Goal: Task Accomplishment & Management: Use online tool/utility

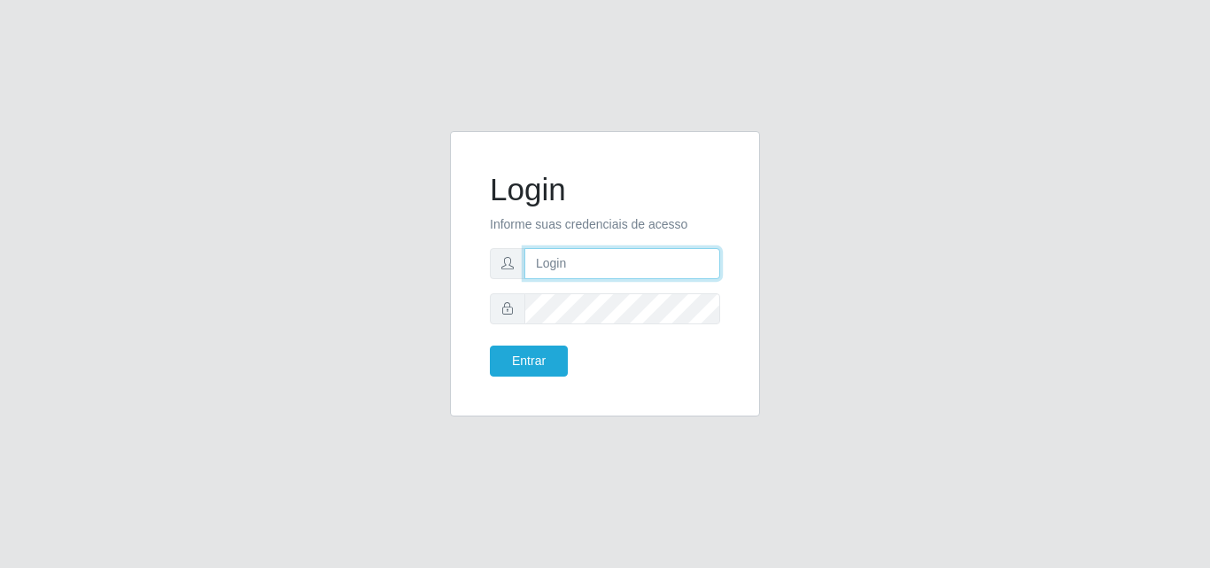
click at [681, 273] on input "text" at bounding box center [623, 263] width 196 height 31
type input "[EMAIL_ADDRESS][DOMAIN_NAME]"
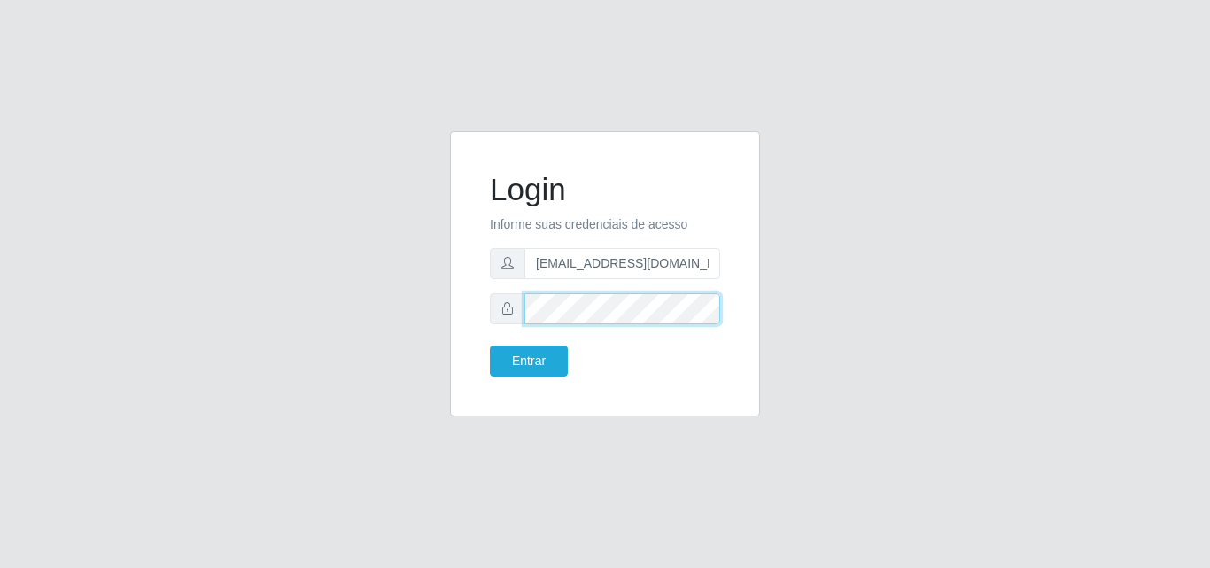
click at [490, 346] on button "Entrar" at bounding box center [529, 361] width 78 height 31
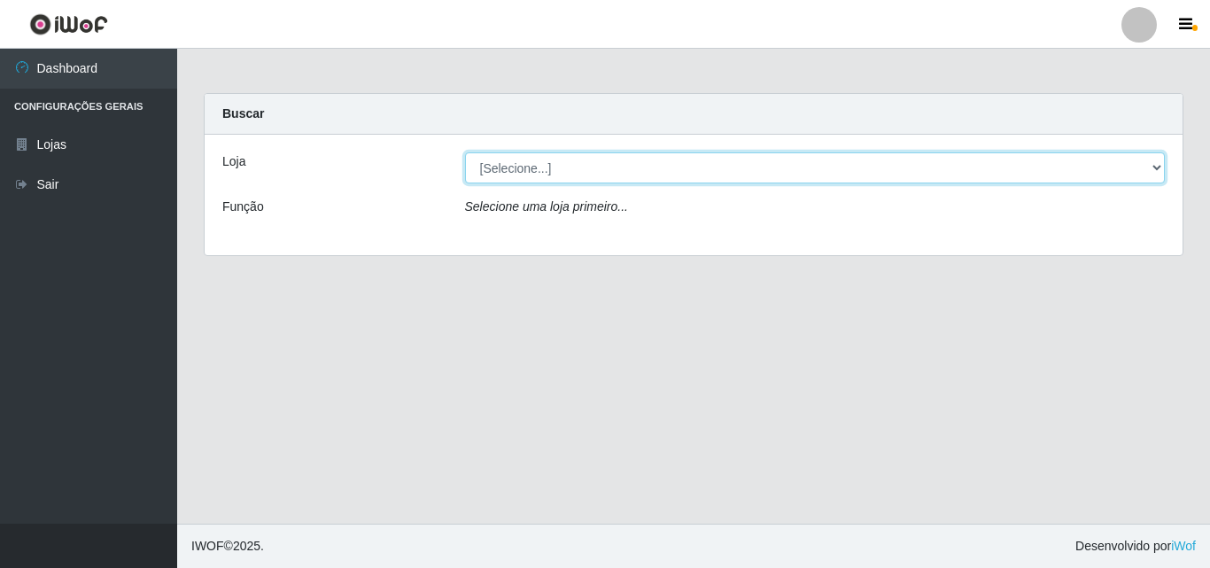
click at [875, 167] on select "[Selecione...] Corte Fácil - Unidade Emaús" at bounding box center [815, 167] width 701 height 31
select select "201"
click at [465, 152] on select "[Selecione...] Corte Fácil - Unidade Emaús" at bounding box center [815, 167] width 701 height 31
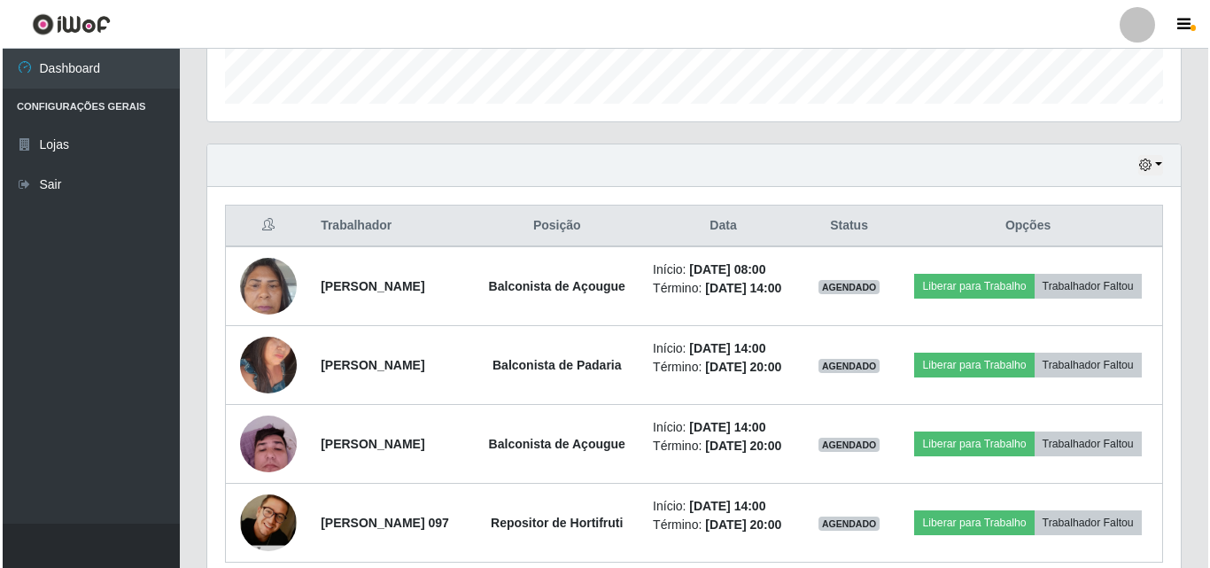
scroll to position [532, 0]
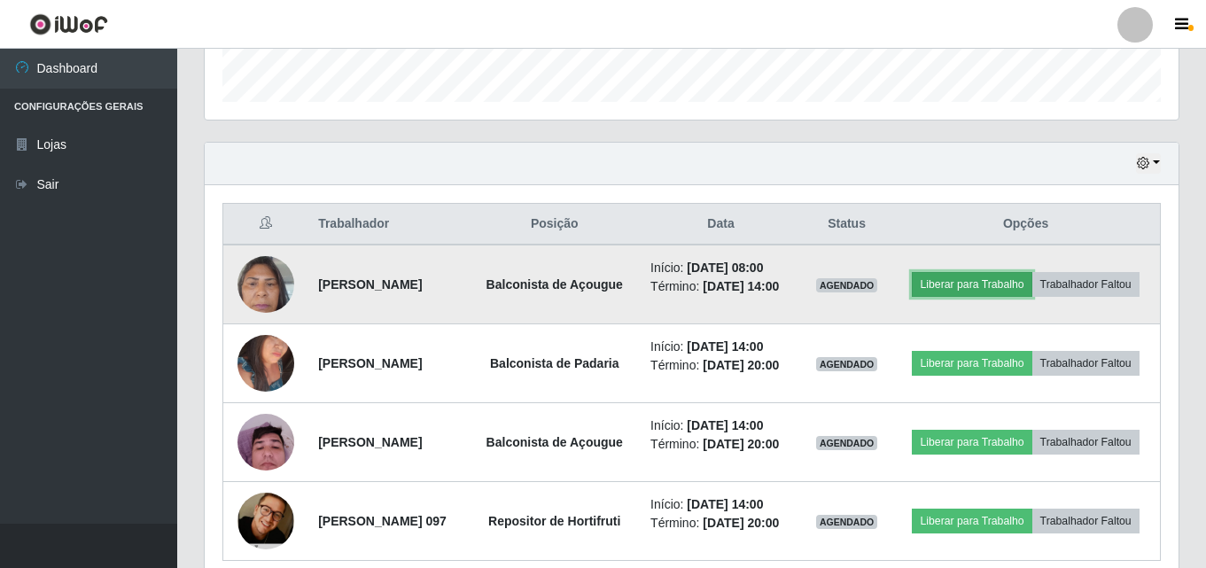
click at [1031, 276] on button "Liberar para Trabalho" at bounding box center [972, 284] width 120 height 25
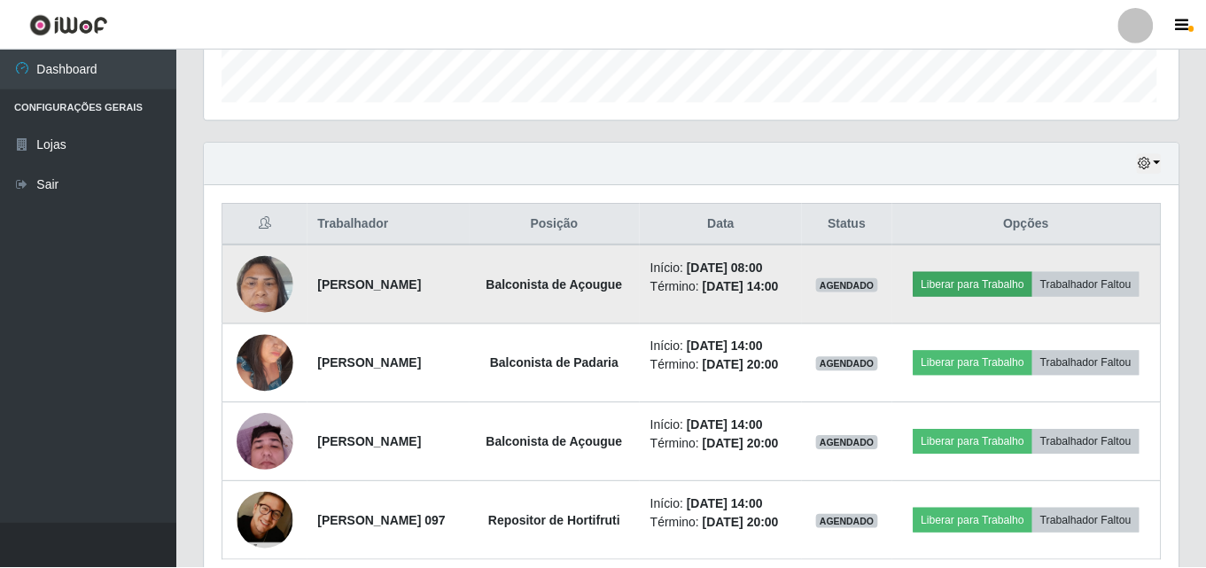
scroll to position [368, 965]
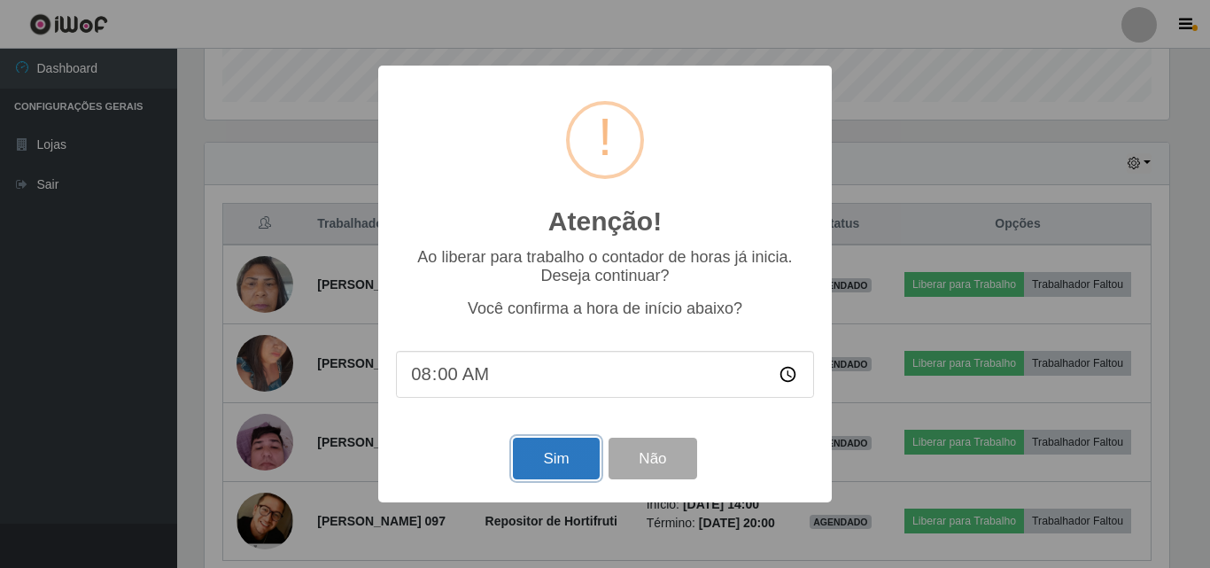
click at [548, 461] on button "Sim" at bounding box center [556, 459] width 86 height 42
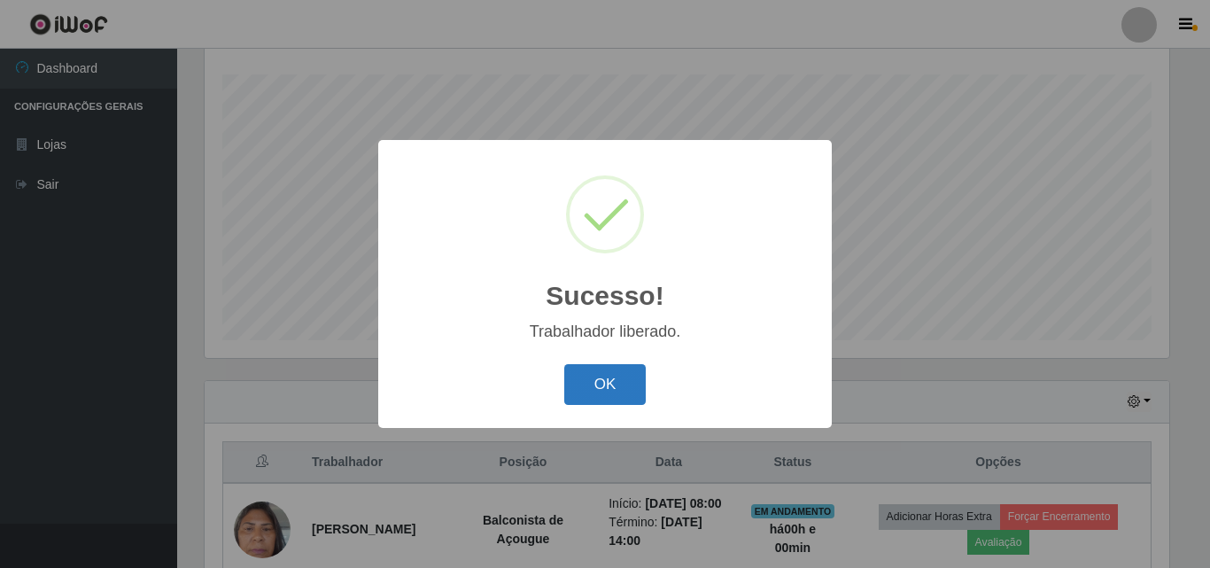
click at [610, 379] on button "OK" at bounding box center [605, 385] width 82 height 42
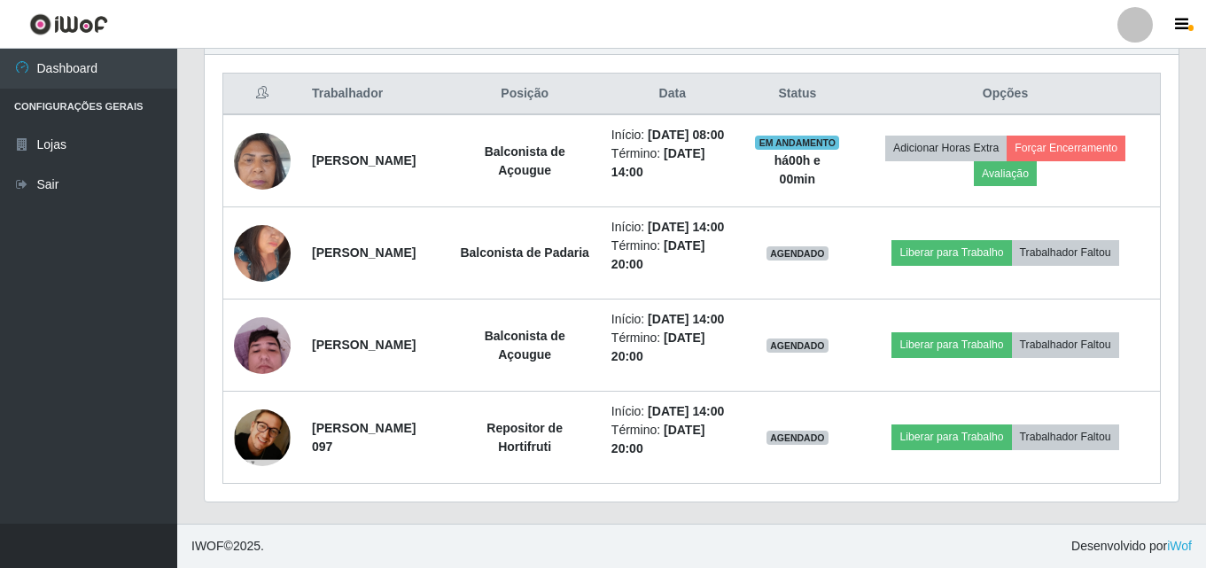
scroll to position [736, 0]
drag, startPoint x: 444, startPoint y: 222, endPoint x: 710, endPoint y: 576, distance: 442.4
click at [955, 29] on header "Perfil Alterar Senha Sair" at bounding box center [603, 24] width 1206 height 49
